Goal: Task Accomplishment & Management: Use online tool/utility

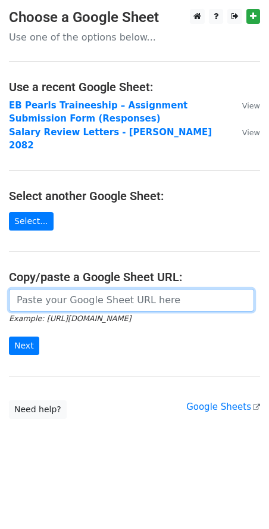
click at [66, 293] on input "url" at bounding box center [132, 300] width 246 height 23
paste input "https://docs.google.com/spreadsheets/d/1YeDKWj9p0-exRJpyi-69s3INfiHLdN0baeCAmwO…"
type input "https://docs.google.com/spreadsheets/d/1YeDKWj9p0-exRJpyi-69s3INfiHLdN0baeCAmwO…"
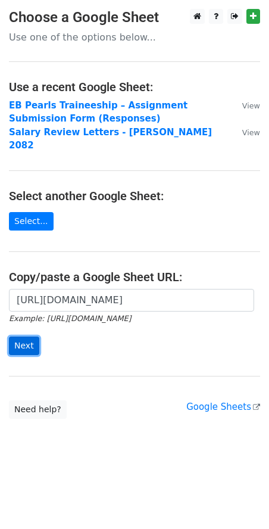
click at [17, 337] on input "Next" at bounding box center [24, 346] width 30 height 18
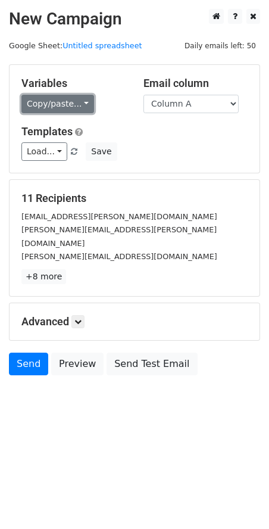
click at [52, 103] on link "Copy/paste..." at bounding box center [57, 104] width 73 height 18
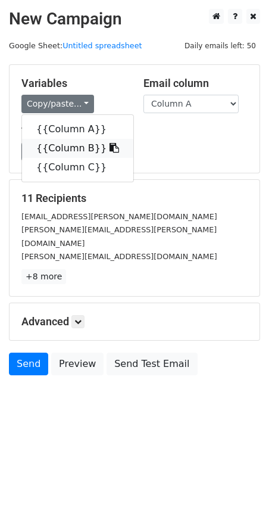
click at [72, 153] on link "{{Column B}}" at bounding box center [77, 148] width 111 height 19
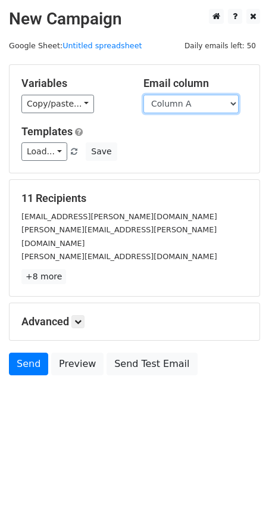
click at [191, 104] on select "Column A Column B Column C" at bounding box center [191, 104] width 95 height 18
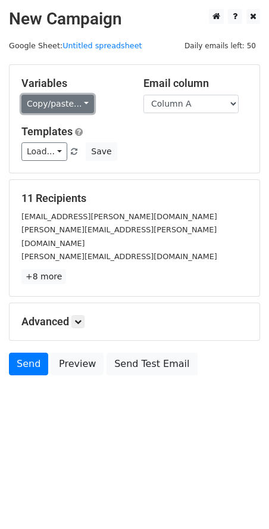
click at [38, 103] on link "Copy/paste..." at bounding box center [57, 104] width 73 height 18
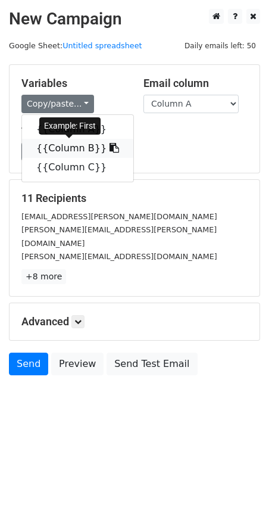
click at [110, 145] on icon at bounding box center [115, 148] width 10 height 10
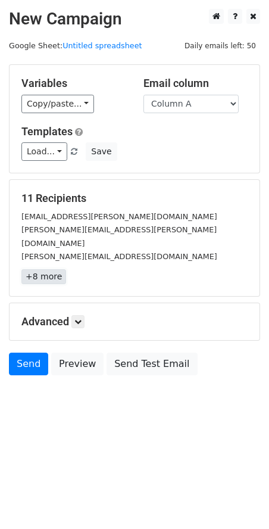
click at [38, 269] on link "+8 more" at bounding box center [43, 276] width 45 height 15
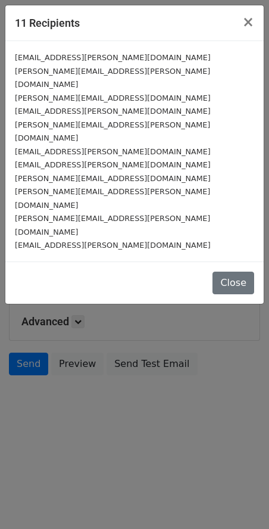
click at [60, 147] on small "niva.maharjan@ebpearls.com" at bounding box center [113, 151] width 196 height 9
click at [242, 272] on button "Close" at bounding box center [234, 283] width 42 height 23
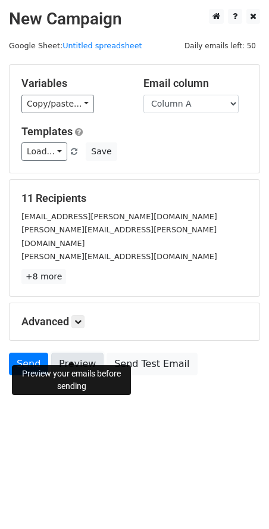
click at [75, 353] on link "Preview" at bounding box center [77, 364] width 52 height 23
click at [55, 269] on link "+8 more" at bounding box center [43, 276] width 45 height 15
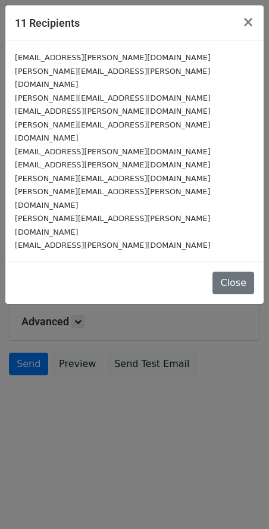
click at [69, 187] on small "[PERSON_NAME][EMAIL_ADDRESS][PERSON_NAME][DOMAIN_NAME]" at bounding box center [112, 198] width 195 height 23
click at [72, 241] on small "[EMAIL_ADDRESS][PERSON_NAME][DOMAIN_NAME]" at bounding box center [113, 245] width 196 height 9
click at [265, 17] on div "11 Recipients × purnima.bohara@ebpearls.com aishworya.bajracharya@ebpearls.com …" at bounding box center [134, 264] width 269 height 529
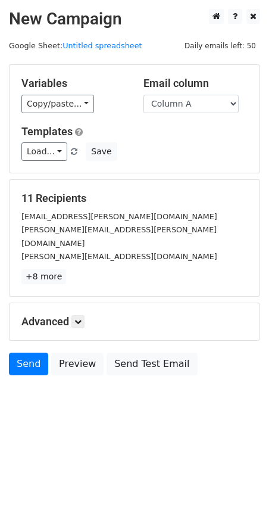
click at [246, 26] on h2 "New Campaign" at bounding box center [135, 19] width 252 height 20
click at [75, 214] on small "[EMAIL_ADDRESS][PERSON_NAME][DOMAIN_NAME]" at bounding box center [119, 216] width 196 height 9
click at [74, 315] on link at bounding box center [78, 321] width 13 height 13
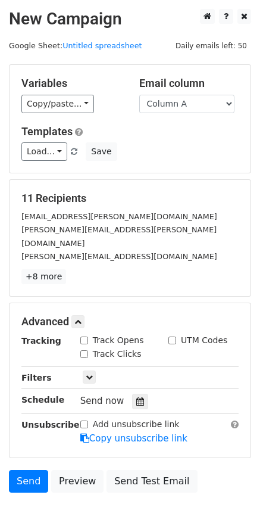
click at [80, 252] on small "[PERSON_NAME][EMAIL_ADDRESS][DOMAIN_NAME]" at bounding box center [119, 256] width 196 height 9
click at [178, 100] on select "Column A Column B Column C" at bounding box center [186, 104] width 95 height 18
click at [139, 95] on select "Column A Column B Column C" at bounding box center [186, 104] width 95 height 18
click at [187, 108] on select "Column A Column B Column C" at bounding box center [186, 104] width 95 height 18
select select "Column A"
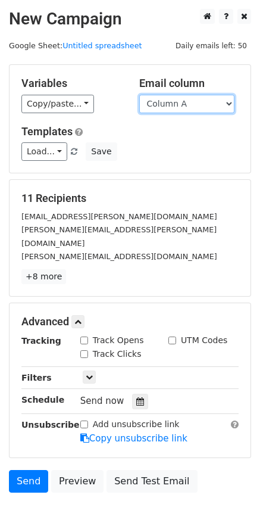
click at [139, 95] on select "Column A Column B Column C" at bounding box center [186, 104] width 95 height 18
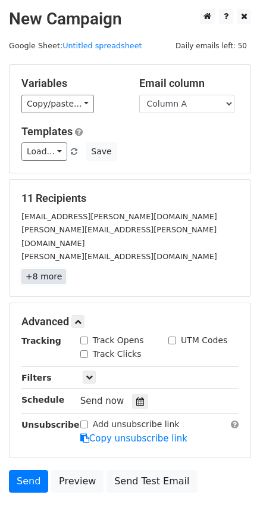
click at [40, 269] on link "+8 more" at bounding box center [43, 276] width 45 height 15
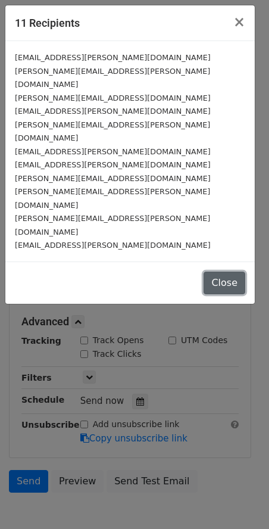
click at [232, 272] on button "Close" at bounding box center [225, 283] width 42 height 23
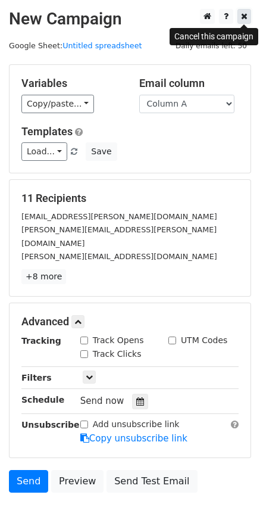
click at [246, 20] on icon at bounding box center [244, 16] width 7 height 8
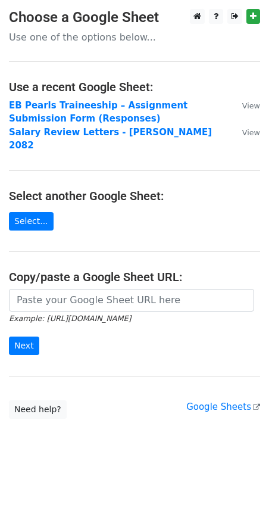
click at [98, 272] on main "Choose a Google Sheet Use one of the options below... Use a recent Google Sheet…" at bounding box center [134, 214] width 269 height 410
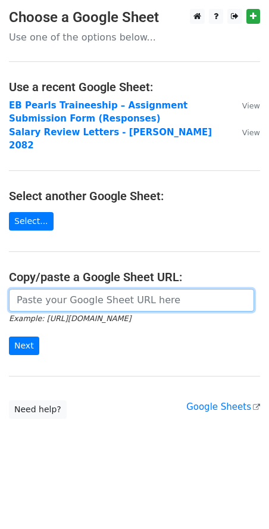
click at [135, 289] on input "url" at bounding box center [132, 300] width 246 height 23
paste input "[URL][DOMAIN_NAME]"
type input "[URL][DOMAIN_NAME]"
click at [201, 289] on input "url" at bounding box center [132, 300] width 246 height 23
paste input "[URL][DOMAIN_NAME]"
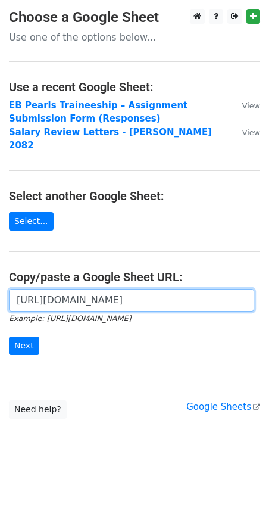
scroll to position [0, 250]
type input "[URL][DOMAIN_NAME]"
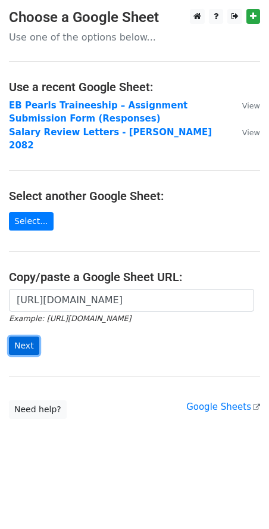
click at [18, 339] on input "Next" at bounding box center [24, 346] width 30 height 18
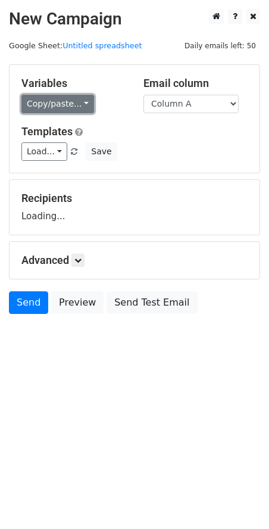
click at [44, 103] on link "Copy/paste..." at bounding box center [57, 104] width 73 height 18
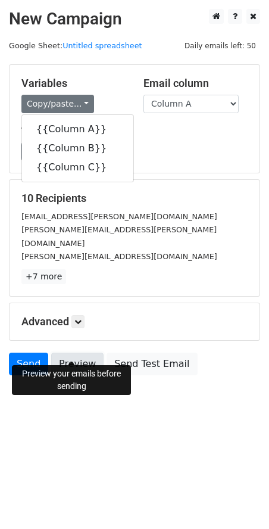
click at [66, 353] on link "Preview" at bounding box center [77, 364] width 52 height 23
